Goal: Book appointment/travel/reservation

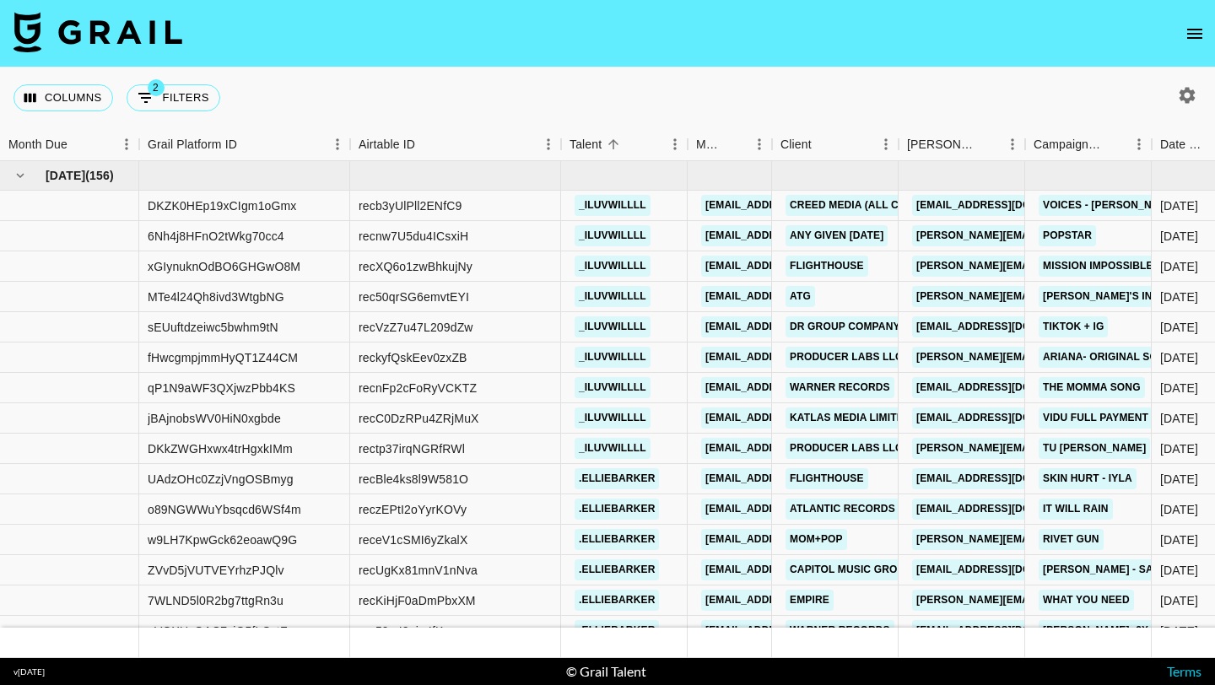
click at [1197, 53] on nav at bounding box center [607, 34] width 1215 height 68
click at [1197, 40] on icon "open drawer" at bounding box center [1195, 34] width 20 height 20
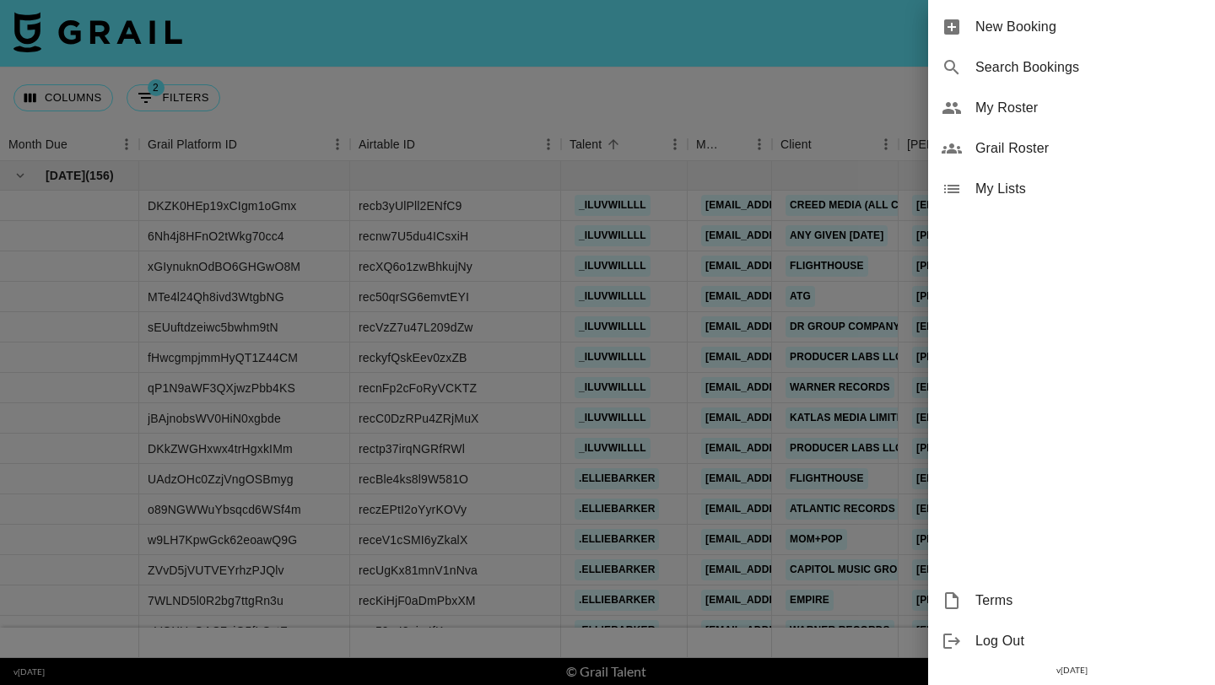
click at [1066, 40] on div "New Booking" at bounding box center [1071, 27] width 287 height 41
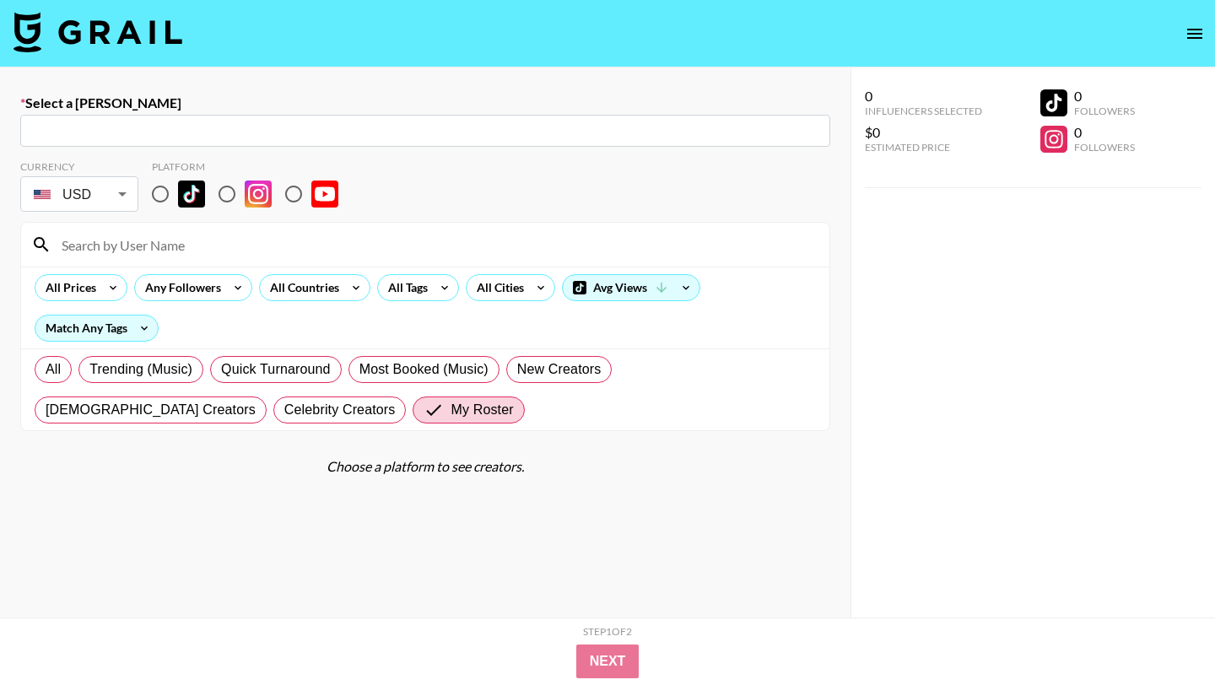
click at [311, 131] on input "text" at bounding box center [425, 131] width 790 height 19
paste input "[PERSON_NAME][EMAIL_ADDRESS][DOMAIN_NAME]"
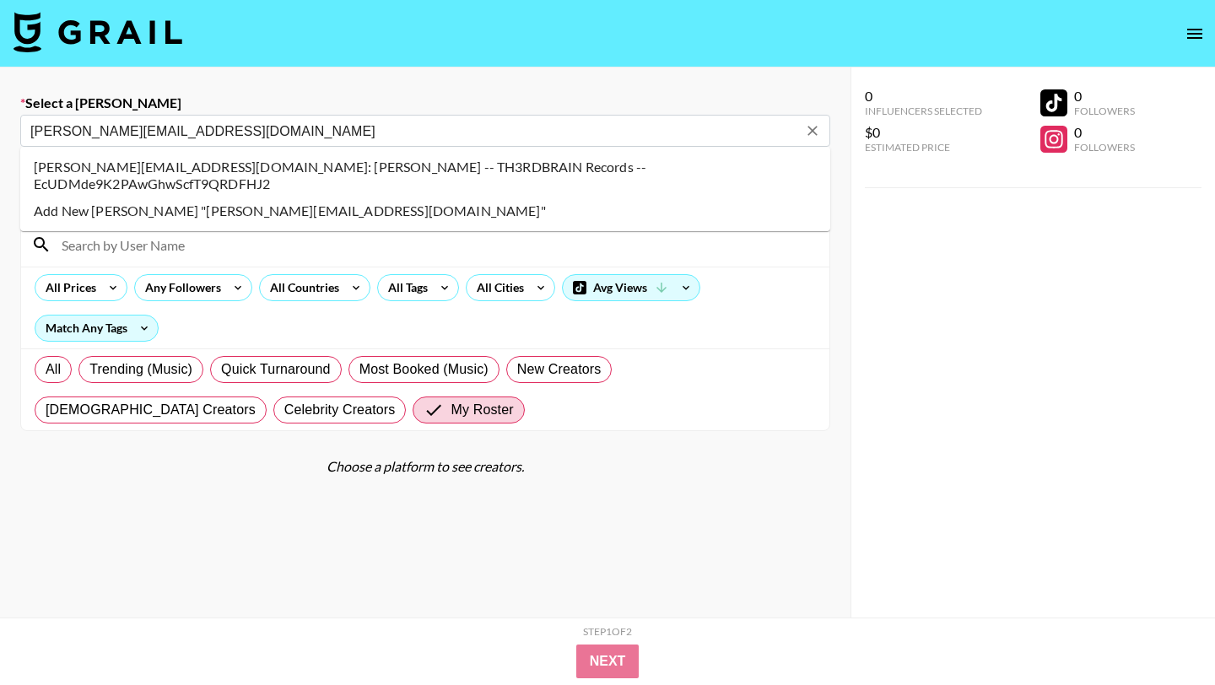
click at [373, 170] on li "michael@th3rdbrain.com: Michael Gaertner -- TH3RDBRAIN Records -- EcUDMde9K2PAw…" at bounding box center [425, 176] width 810 height 44
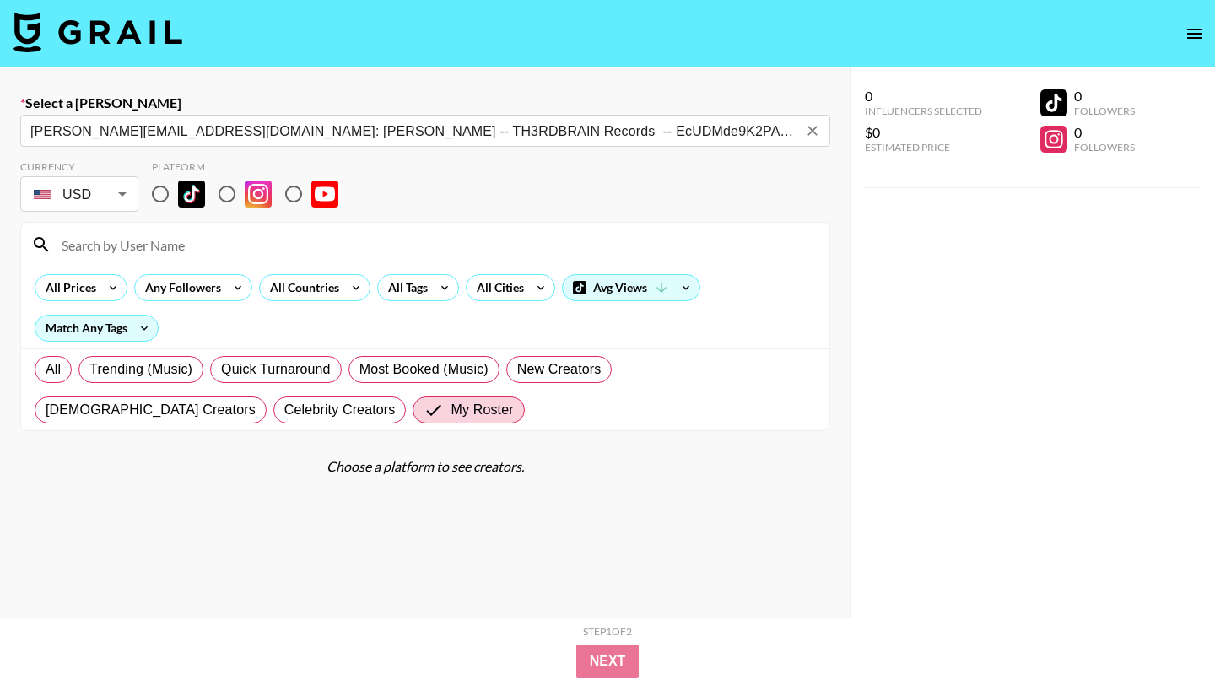
type input "michael@th3rdbrain.com: Michael Gaertner -- TH3RDBRAIN Records -- EcUDMde9K2PAw…"
click at [165, 198] on input "radio" at bounding box center [160, 193] width 35 height 35
radio input "true"
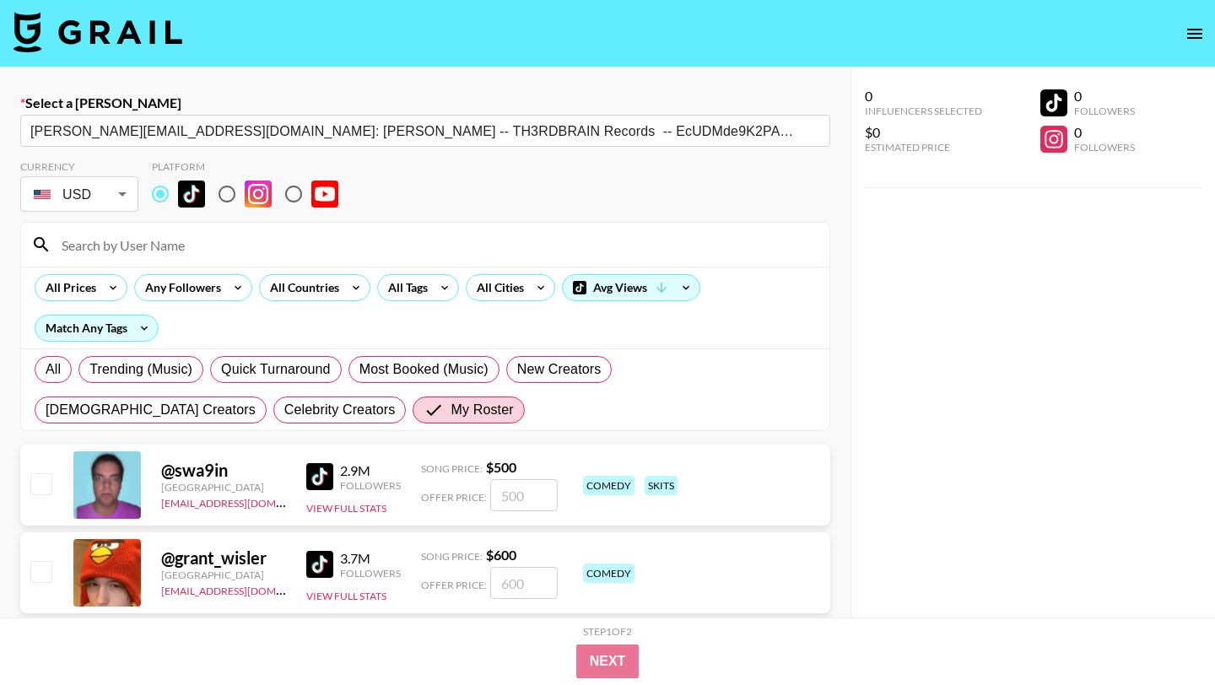
click at [169, 229] on div at bounding box center [425, 245] width 808 height 44
click at [176, 259] on div at bounding box center [425, 245] width 808 height 44
click at [183, 251] on input at bounding box center [435, 244] width 768 height 27
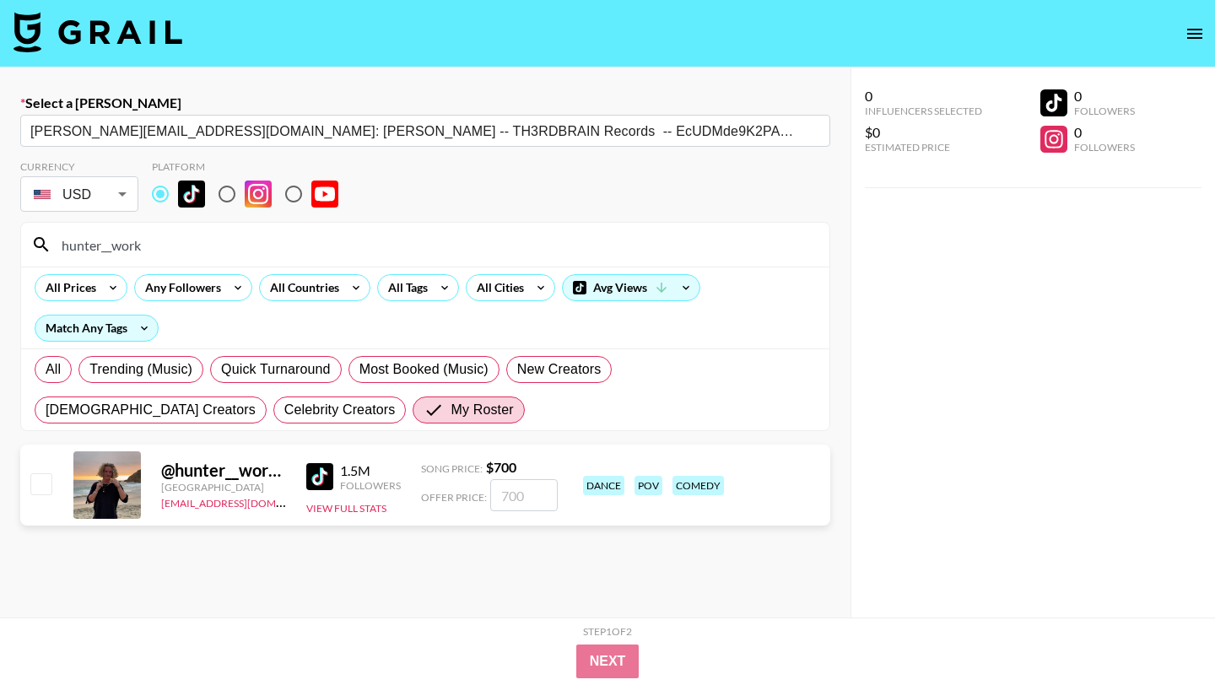
type input "hunter__work"
click at [35, 485] on input "checkbox" at bounding box center [40, 483] width 20 height 20
checkbox input "true"
type input "700"
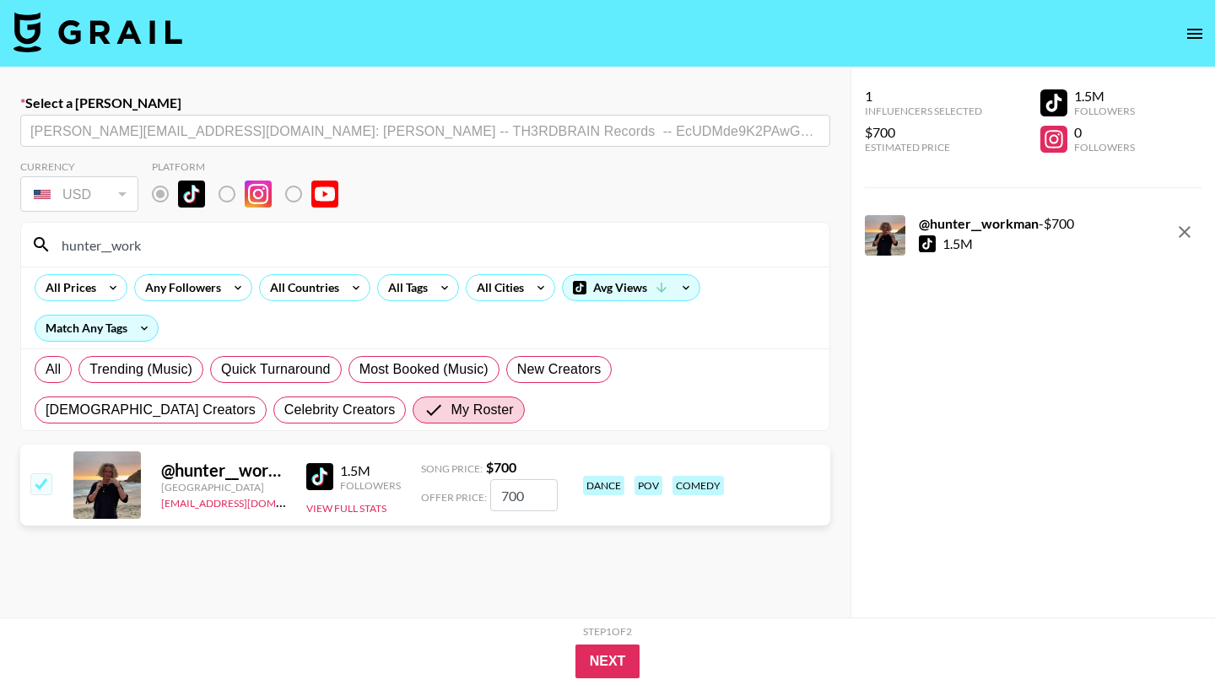
click at [665, 663] on div "Next" at bounding box center [607, 662] width 945 height 34
click at [605, 667] on button "Next" at bounding box center [607, 662] width 65 height 34
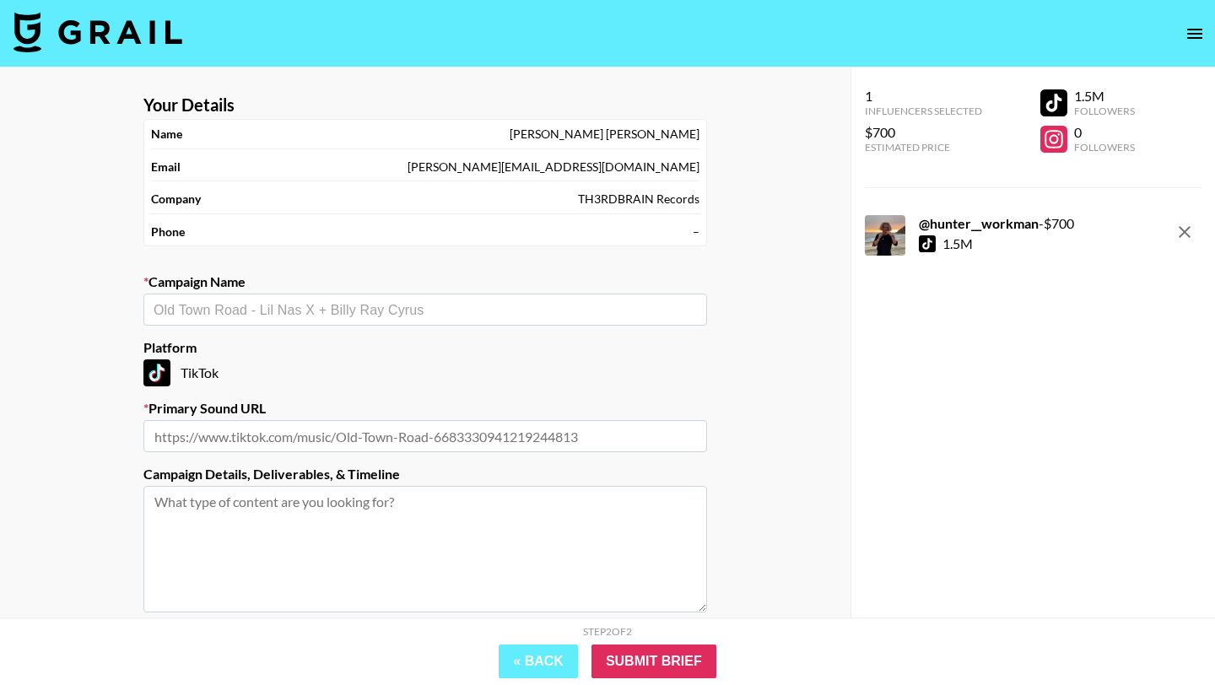
click at [291, 322] on div "​" at bounding box center [425, 310] width 564 height 32
click at [307, 343] on li "Add New Campaign: "INSOMNIA"" at bounding box center [425, 345] width 564 height 27
type input "INSOMNIA"
click at [340, 445] on input "text" at bounding box center [425, 436] width 564 height 32
paste input "https://www.tiktok.com/music/INSOMNIA-7514113847830218769"
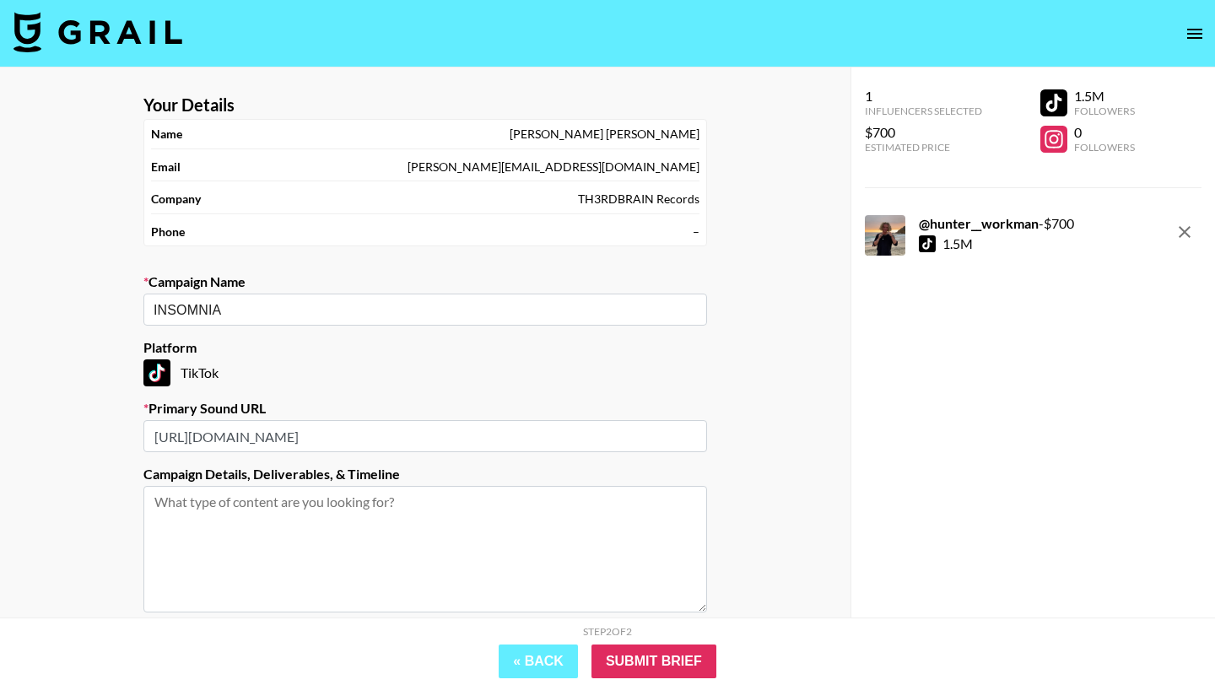
type input "https://www.tiktok.com/music/INSOMNIA-7514113847830218769"
click at [687, 670] on input "Submit Brief" at bounding box center [653, 662] width 125 height 34
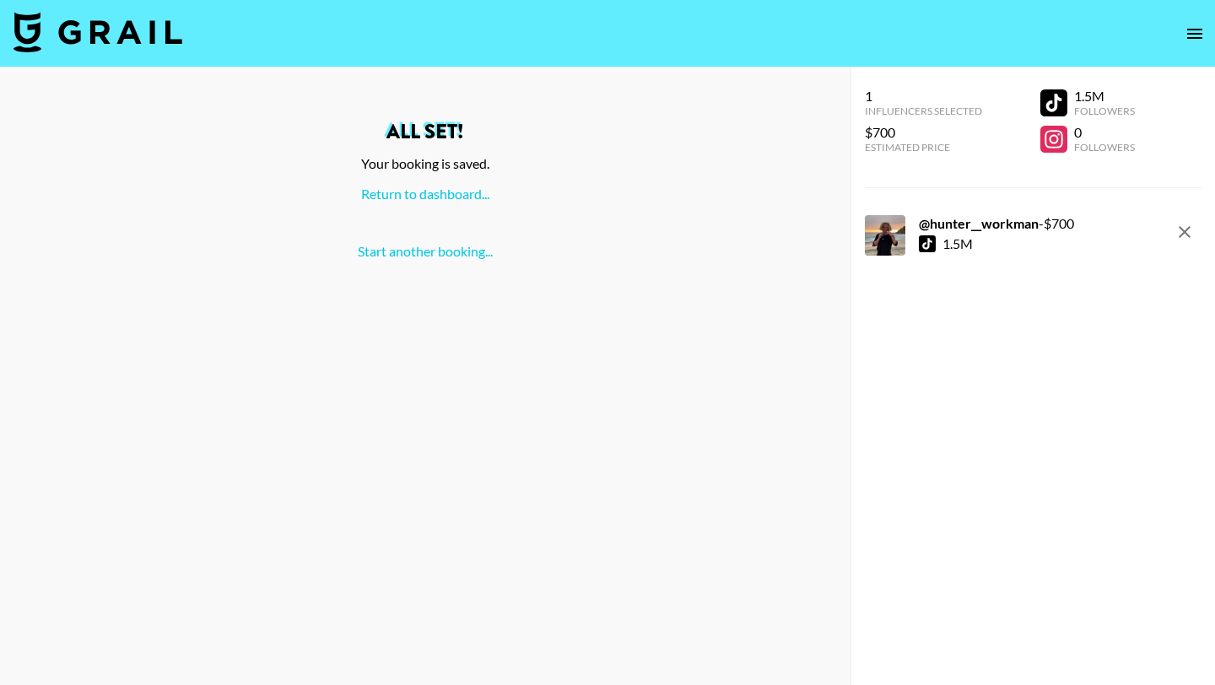
click at [398, 219] on div "All set! Your booking is saved. Return to dashboard... Start another booking..." at bounding box center [426, 191] width 824 height 138
click at [403, 206] on div "All set! Your booking is saved. Return to dashboard... Start another booking..." at bounding box center [426, 191] width 824 height 138
click at [404, 203] on div "All set! Your booking is saved. Return to dashboard... Start another booking..." at bounding box center [426, 191] width 824 height 138
click at [404, 198] on link "Return to dashboard..." at bounding box center [425, 194] width 128 height 16
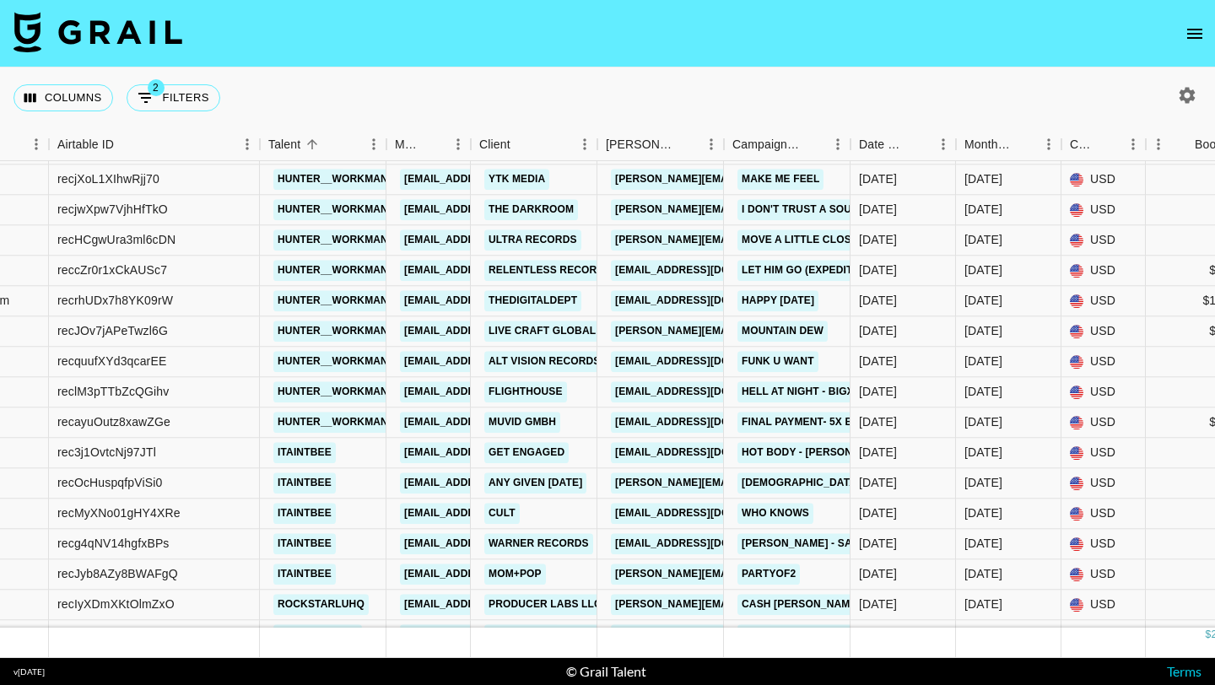
scroll to position [12853, 301]
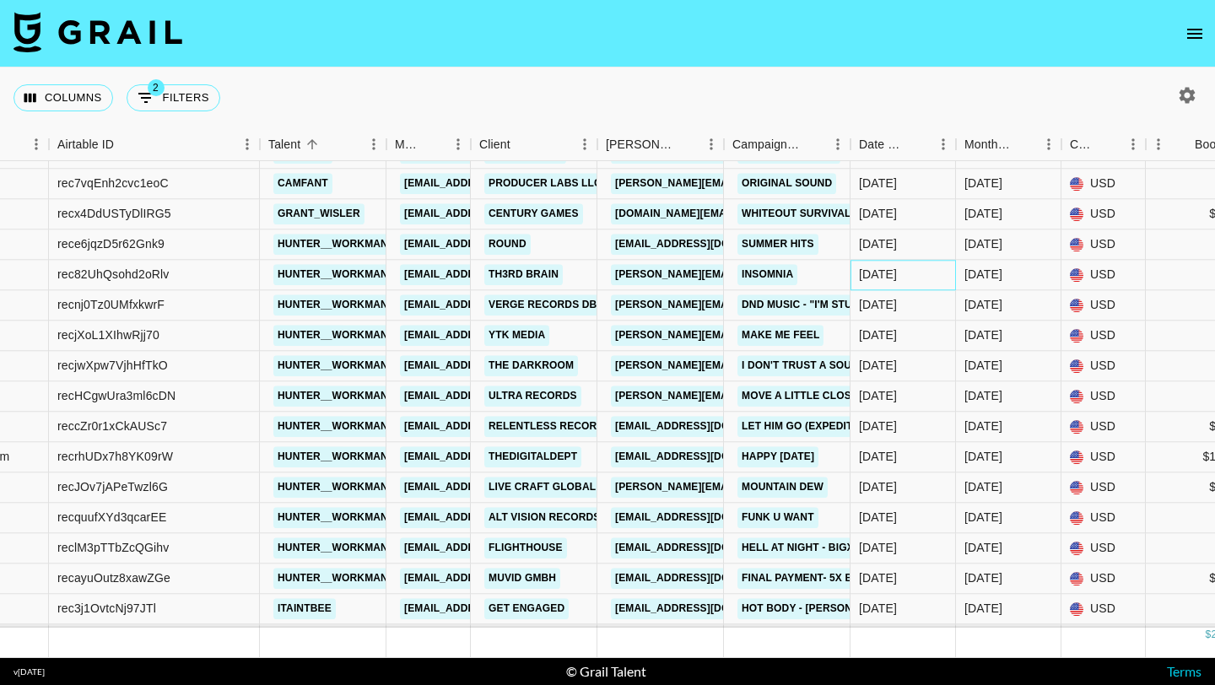
click at [888, 282] on div "[DATE]" at bounding box center [878, 275] width 38 height 17
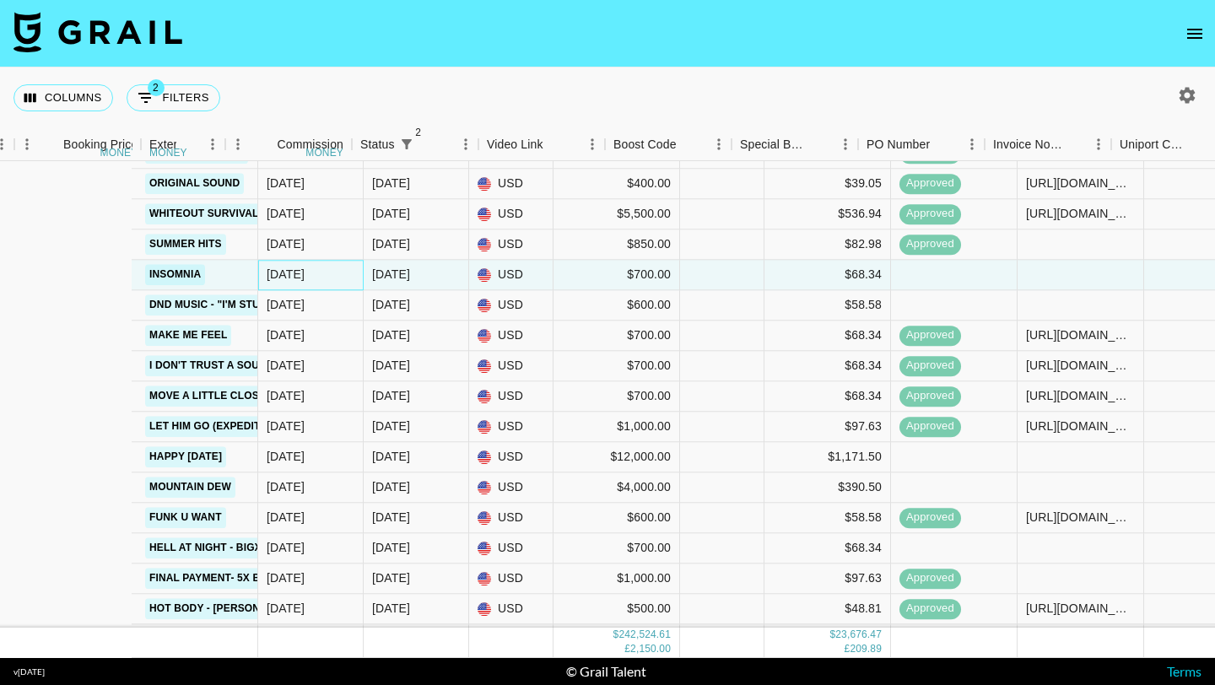
scroll to position [12738, 1433]
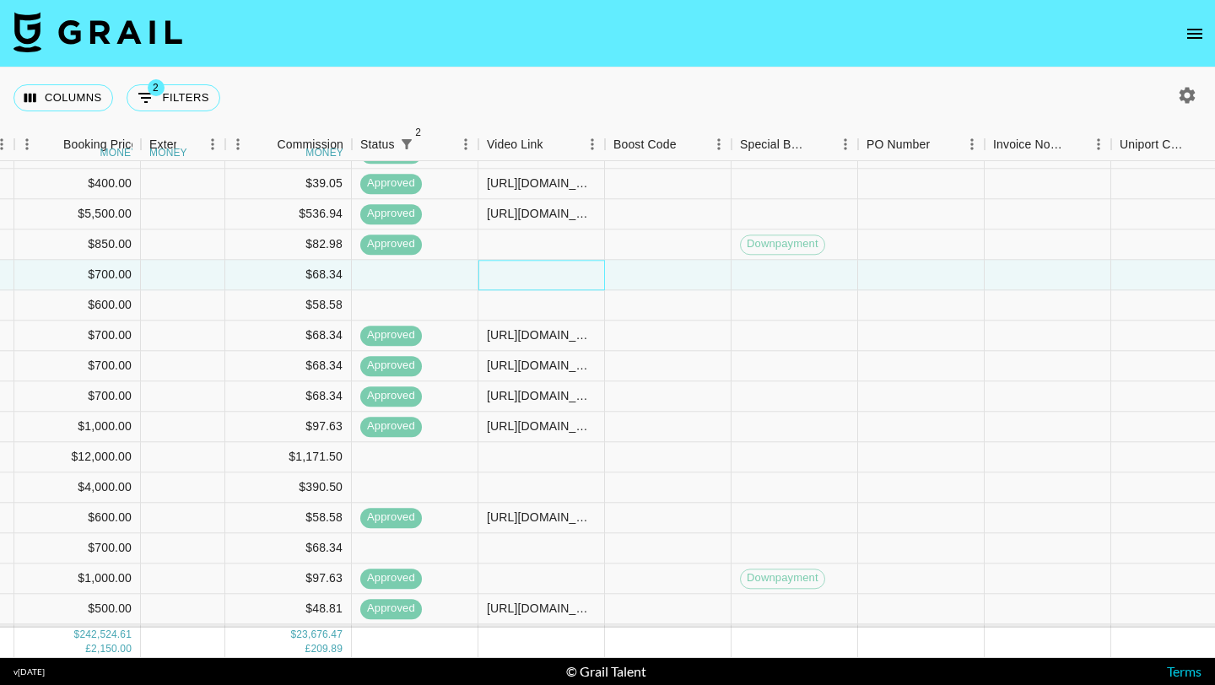
click at [538, 272] on div at bounding box center [541, 275] width 127 height 30
type input "[URL][DOMAIN_NAME]"
click at [645, 290] on div at bounding box center [668, 305] width 127 height 30
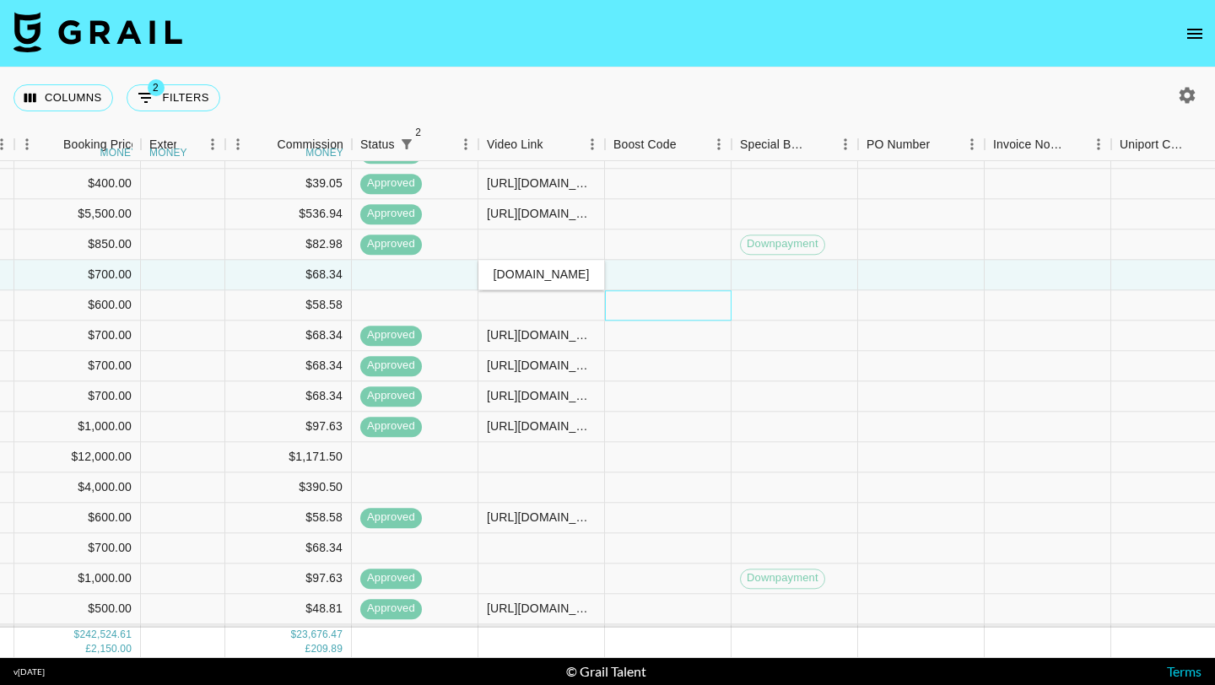
scroll to position [0, 0]
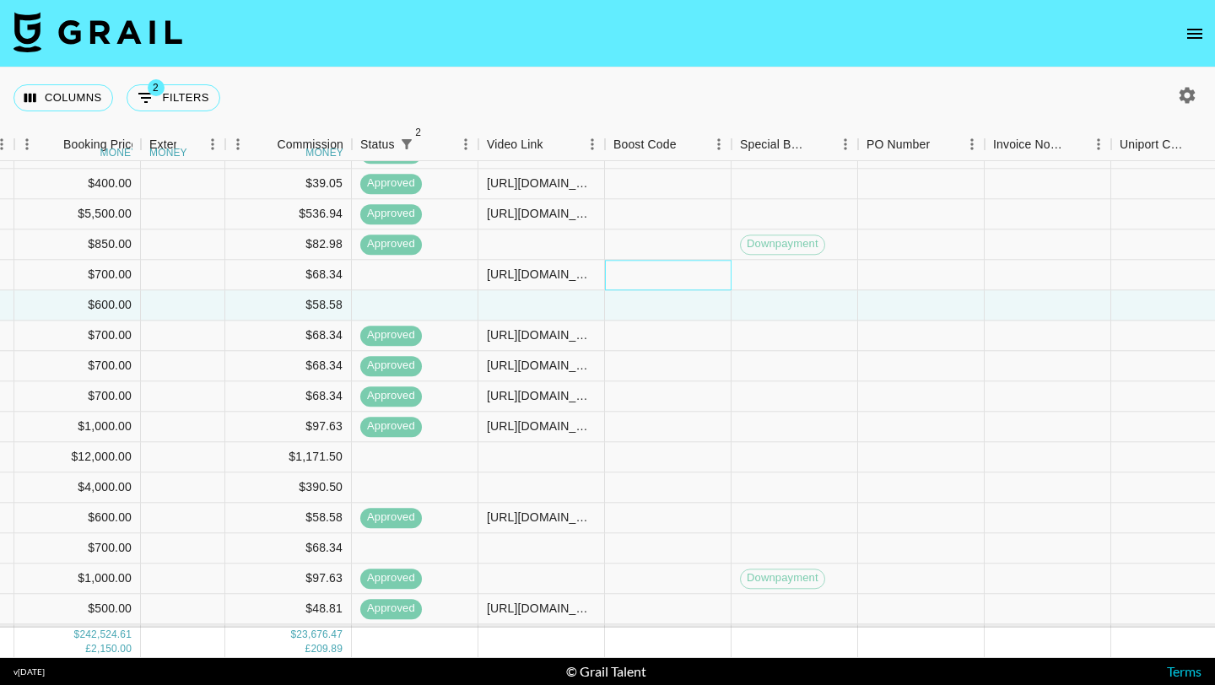
click at [666, 267] on div at bounding box center [668, 275] width 127 height 30
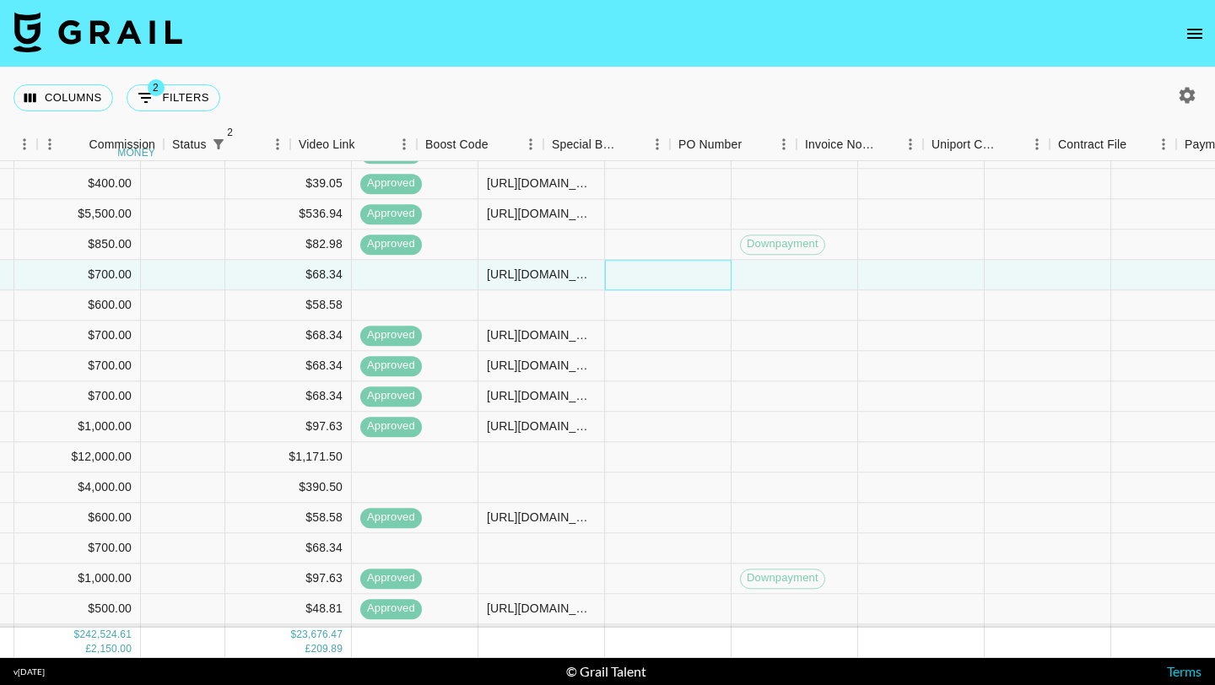
scroll to position [12738, 2029]
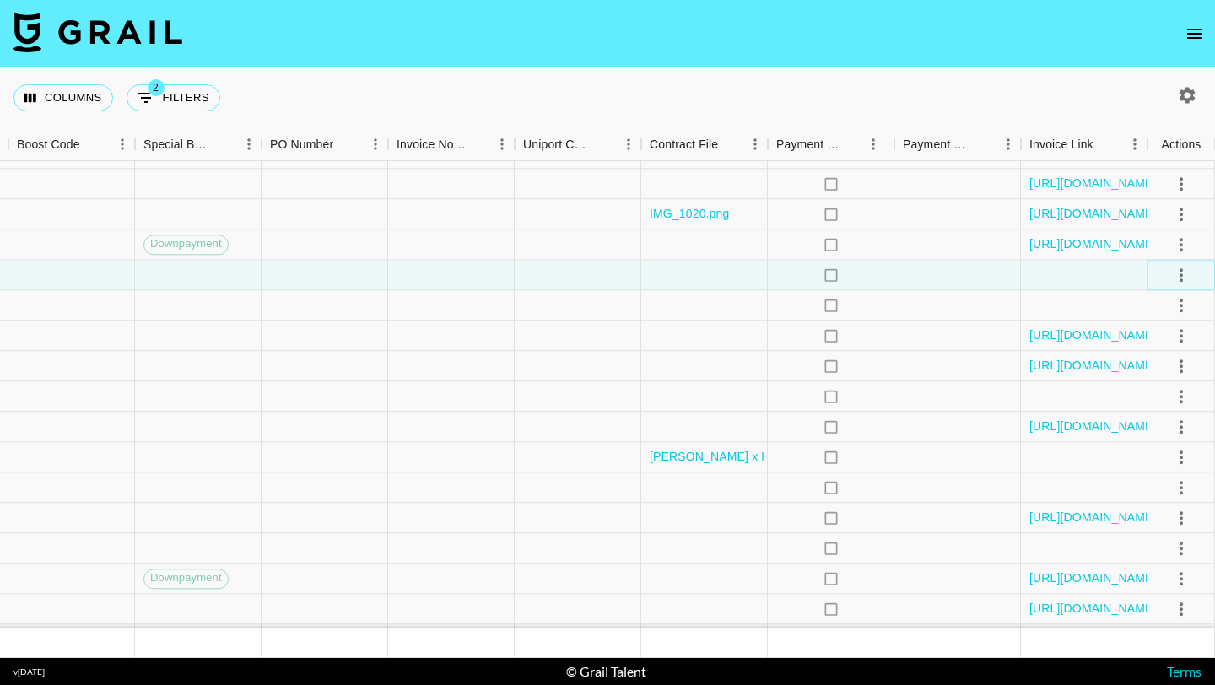
click at [1184, 274] on icon "select merge strategy" at bounding box center [1181, 275] width 20 height 20
click at [1163, 435] on div "Approve" at bounding box center [1144, 433] width 51 height 20
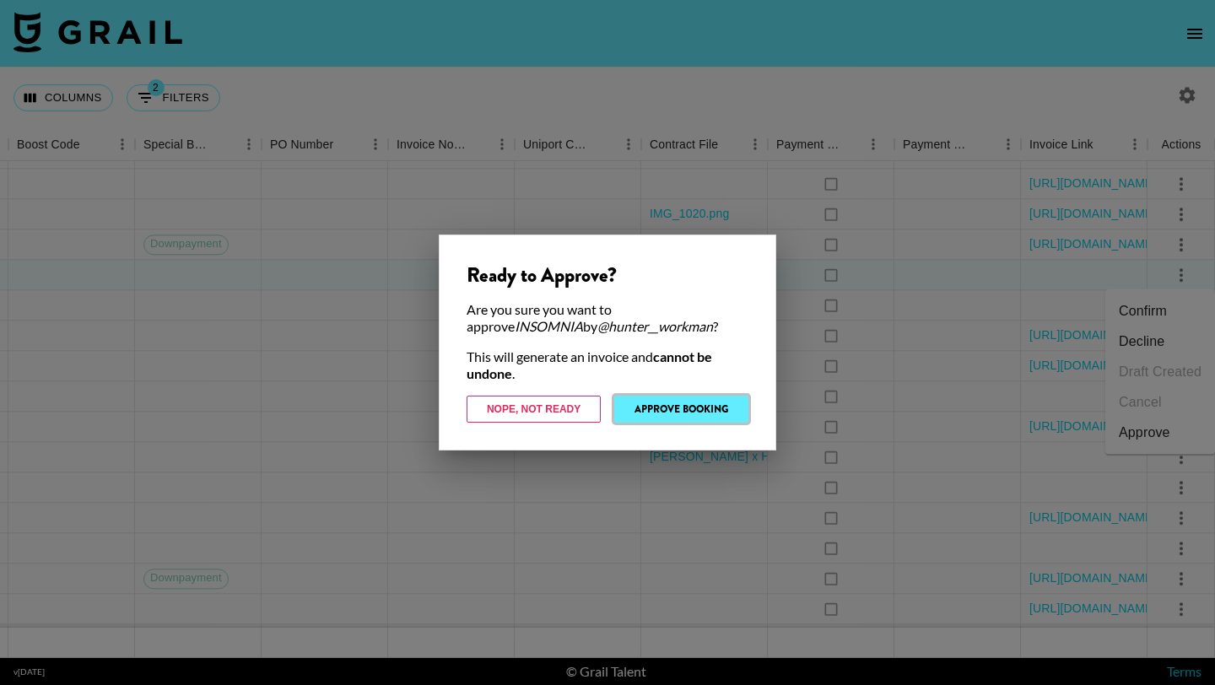
click at [698, 411] on button "Approve Booking" at bounding box center [681, 409] width 134 height 27
